Goal: Navigation & Orientation: Find specific page/section

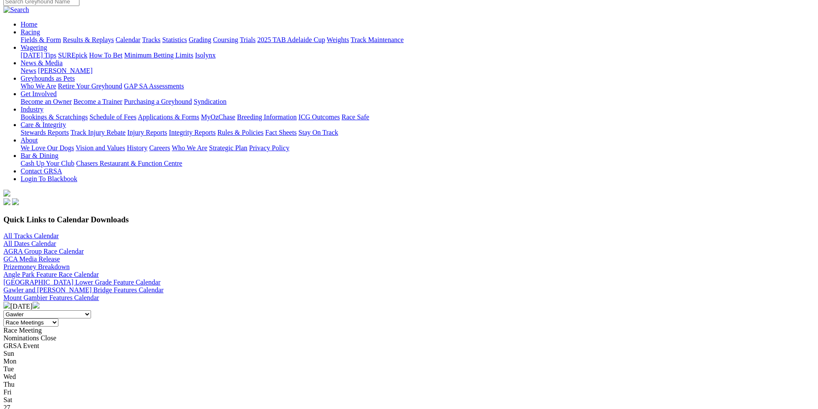
scroll to position [172, 0]
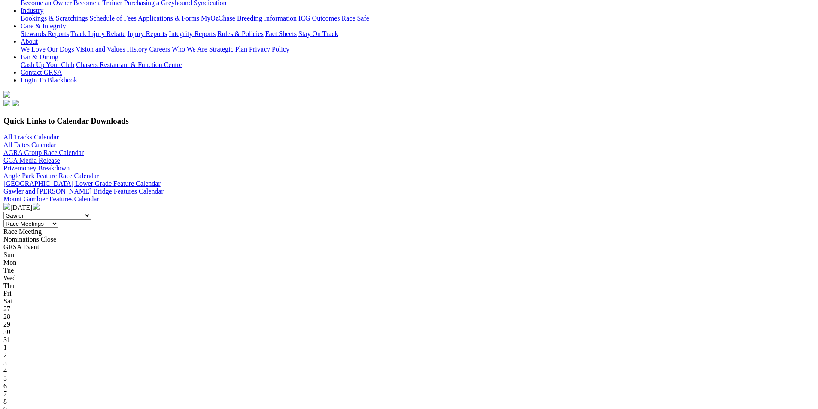
drag, startPoint x: 768, startPoint y: 43, endPoint x: 725, endPoint y: 46, distance: 43.6
click at [40, 203] on img at bounding box center [36, 206] width 7 height 7
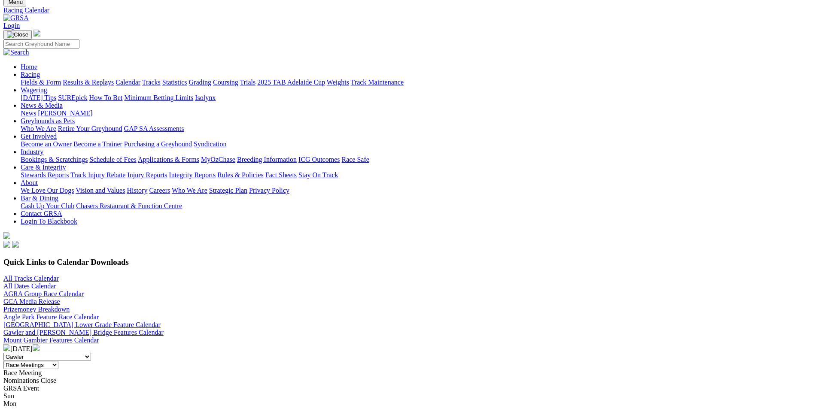
scroll to position [129, 0]
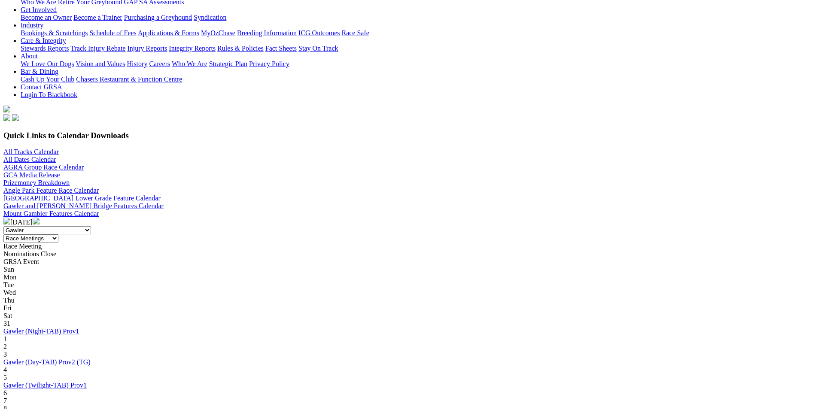
scroll to position [172, 0]
